Goal: Transaction & Acquisition: Purchase product/service

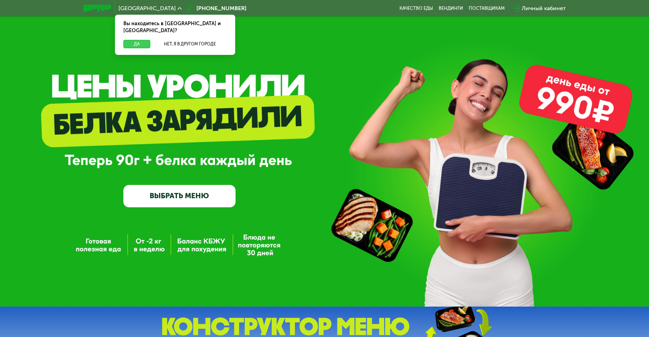
click at [138, 40] on button "Да" at bounding box center [136, 44] width 27 height 8
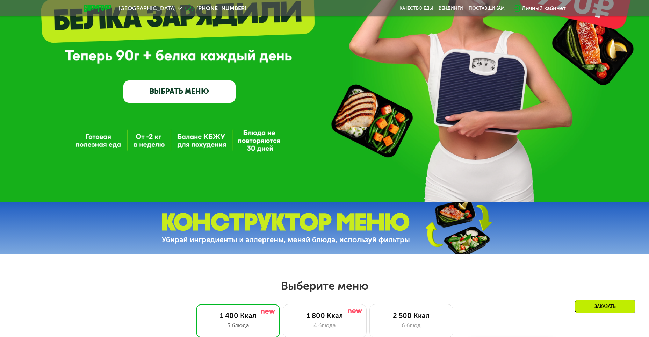
scroll to position [105, 0]
click at [170, 94] on link "ВЫБРАТЬ МЕНЮ" at bounding box center [179, 91] width 112 height 22
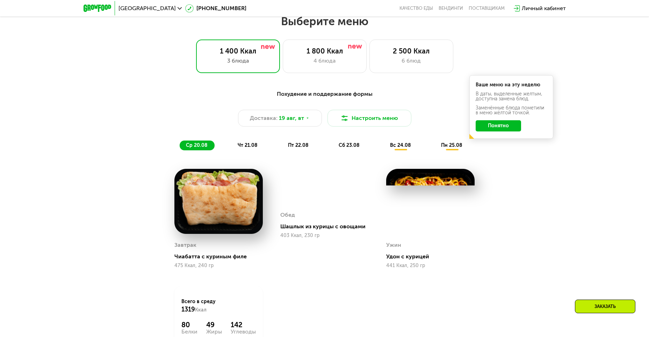
scroll to position [370, 0]
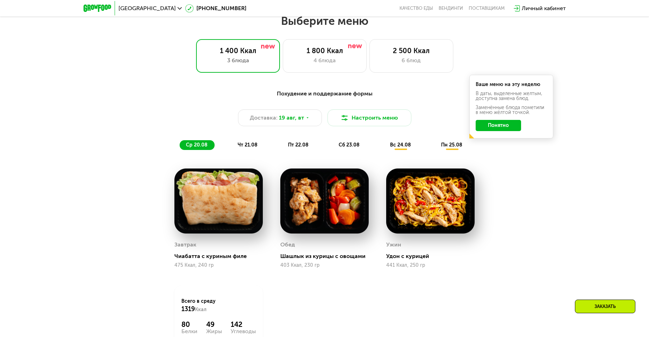
click at [496, 130] on button "Понятно" at bounding box center [498, 125] width 45 height 11
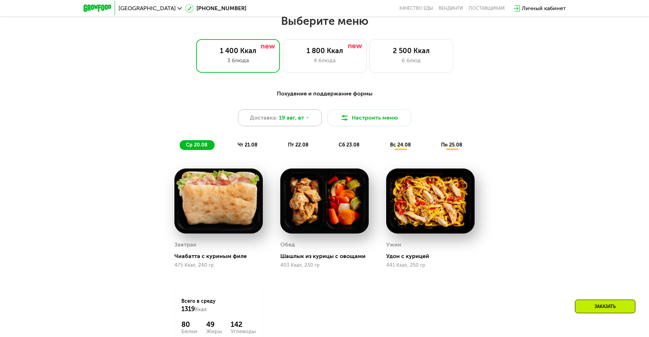
click at [287, 121] on span "19 авг, вт" at bounding box center [291, 118] width 25 height 8
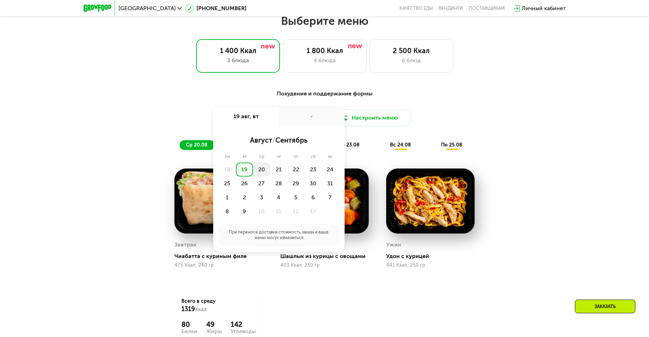
click at [270, 169] on div "20" at bounding box center [278, 170] width 17 height 14
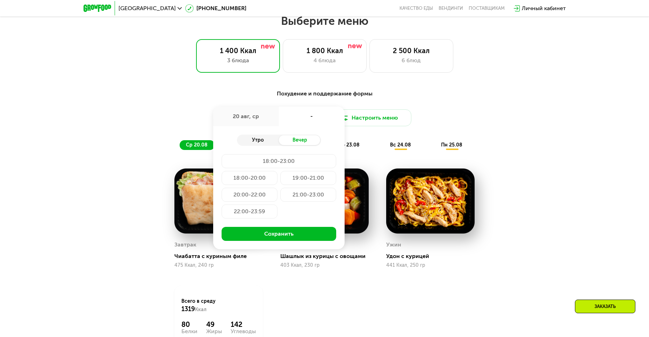
click at [265, 142] on div "Утро" at bounding box center [258, 140] width 42 height 10
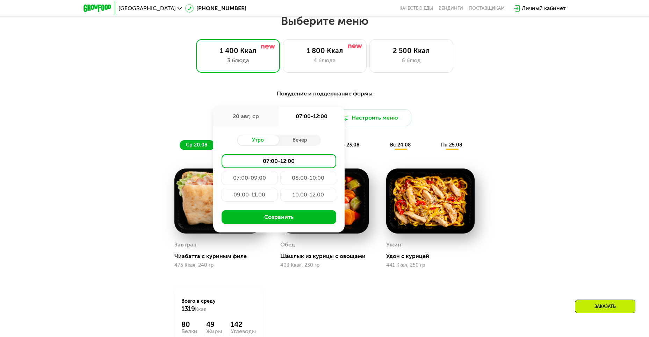
click at [278, 188] on div "08:00-10:00" at bounding box center [250, 195] width 56 height 14
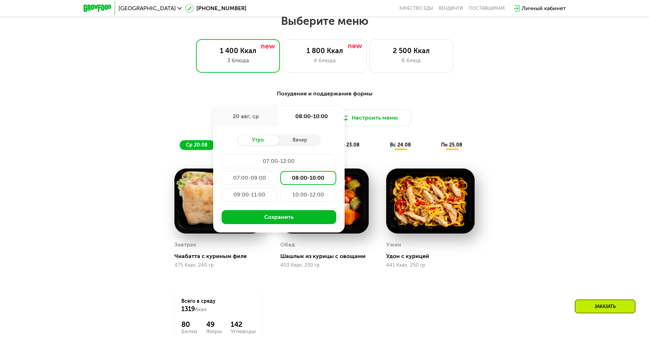
click at [280, 177] on div "07:00-09:00" at bounding box center [308, 178] width 56 height 14
click at [279, 227] on div "Утро Вечер 07:00-12:00 07:00-09:00 08:00-10:00 09:00-11:00 10:00-12:00 Сохранить" at bounding box center [278, 179] width 131 height 106
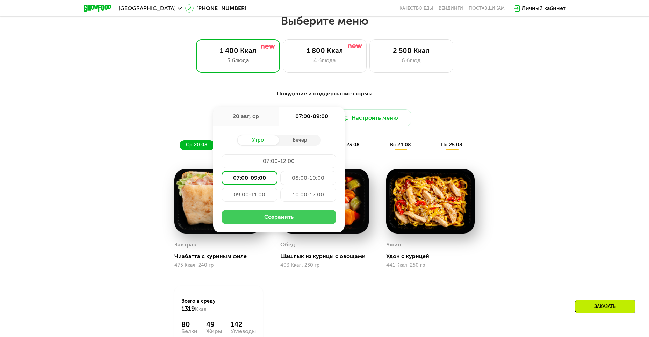
click at [280, 220] on button "Сохранить" at bounding box center [279, 217] width 115 height 14
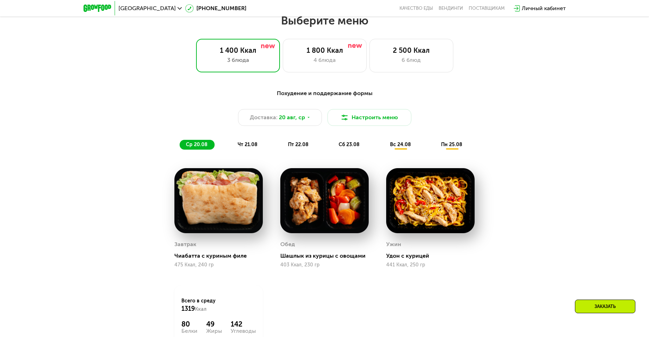
scroll to position [474, 0]
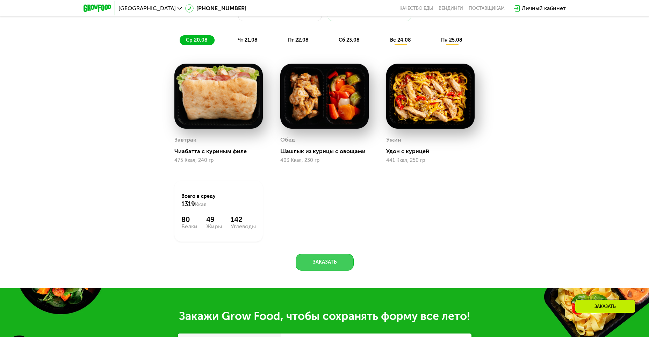
click at [325, 263] on button "Заказать" at bounding box center [325, 262] width 58 height 17
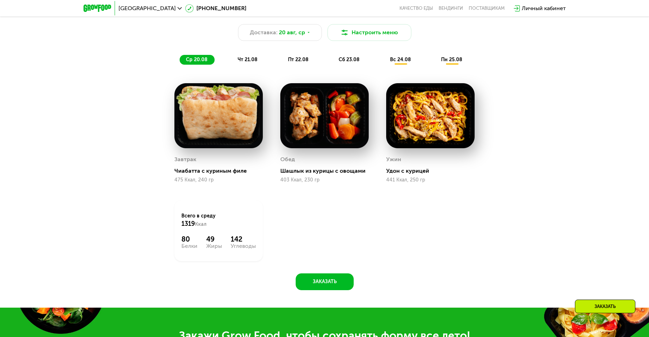
scroll to position [451, 0]
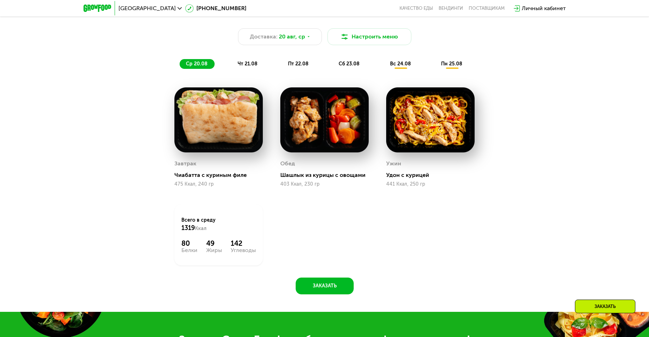
click at [282, 62] on div "чт 21.08" at bounding box center [299, 64] width 34 height 10
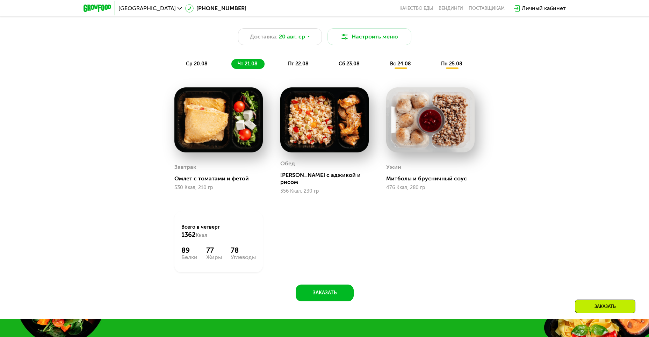
click at [304, 65] on span "пт 22.08" at bounding box center [298, 64] width 21 height 6
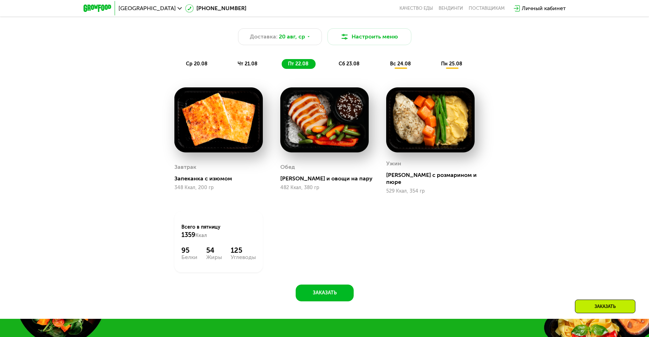
click at [332, 67] on div "ср 20.08 чт 21.08 пт 22.08 сб 23.08 вс 24.08 пн 25.08" at bounding box center [325, 64] width 290 height 10
click at [345, 67] on span "сб 23.08" at bounding box center [349, 64] width 21 height 6
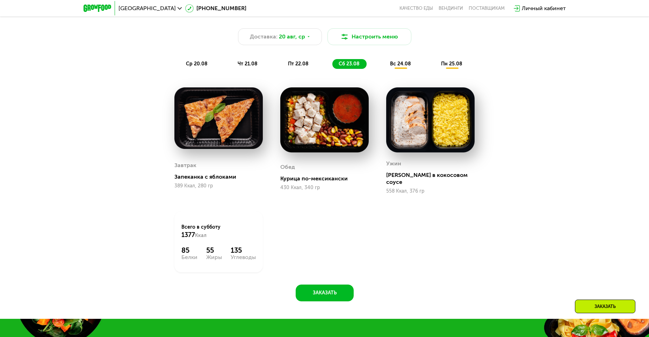
click at [435, 69] on div "вс 24.08" at bounding box center [452, 64] width 35 height 10
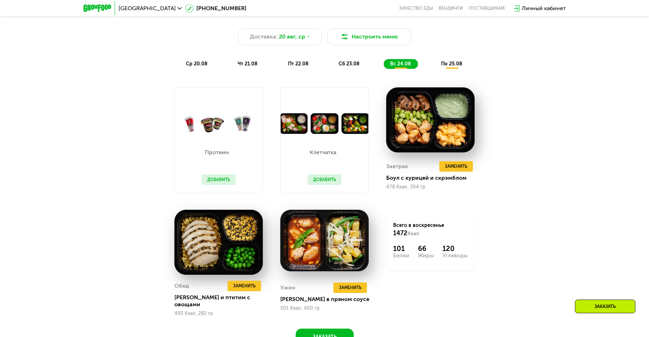
click at [453, 66] on span "пн 25.08" at bounding box center [451, 64] width 21 height 6
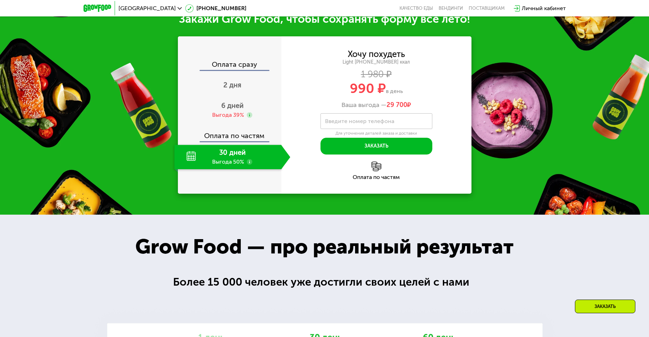
scroll to position [835, 0]
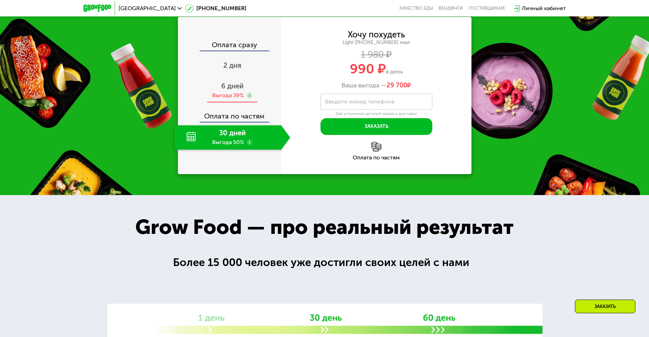
click at [235, 90] on span "6 дней" at bounding box center [232, 86] width 22 height 8
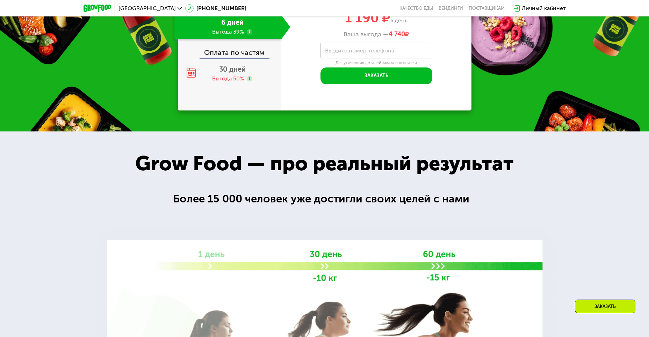
scroll to position [1045, 0]
